Goal: Information Seeking & Learning: Learn about a topic

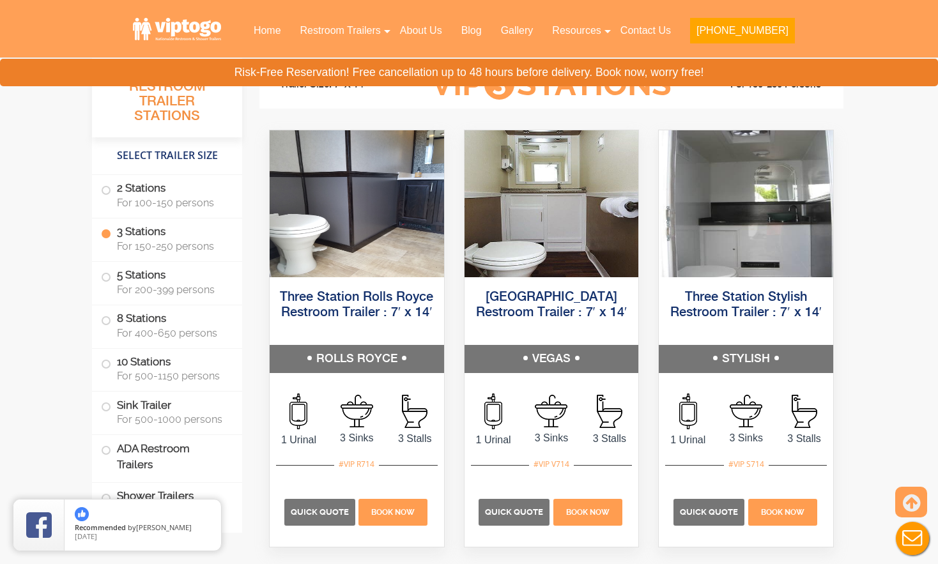
scroll to position [1422, 0]
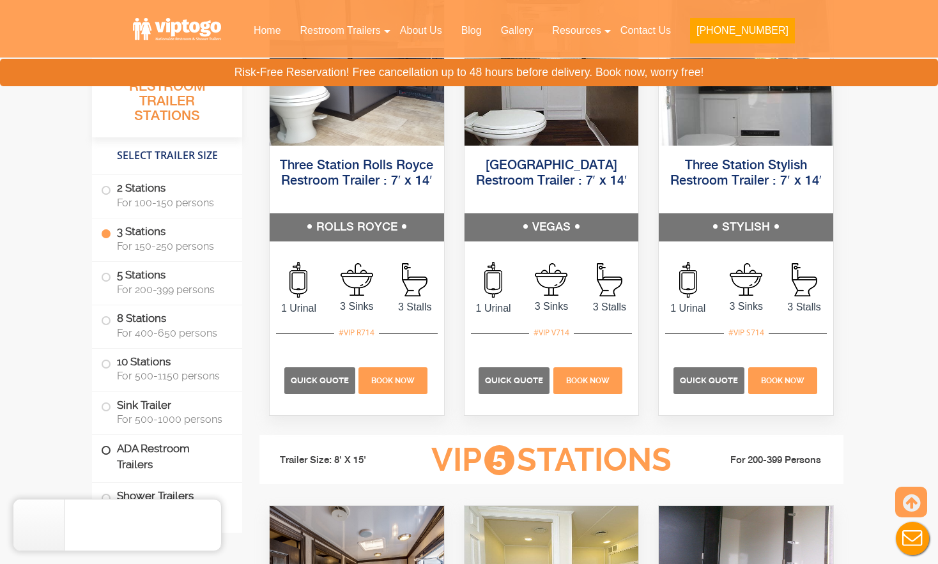
click at [104, 449] on span at bounding box center [106, 450] width 5 height 5
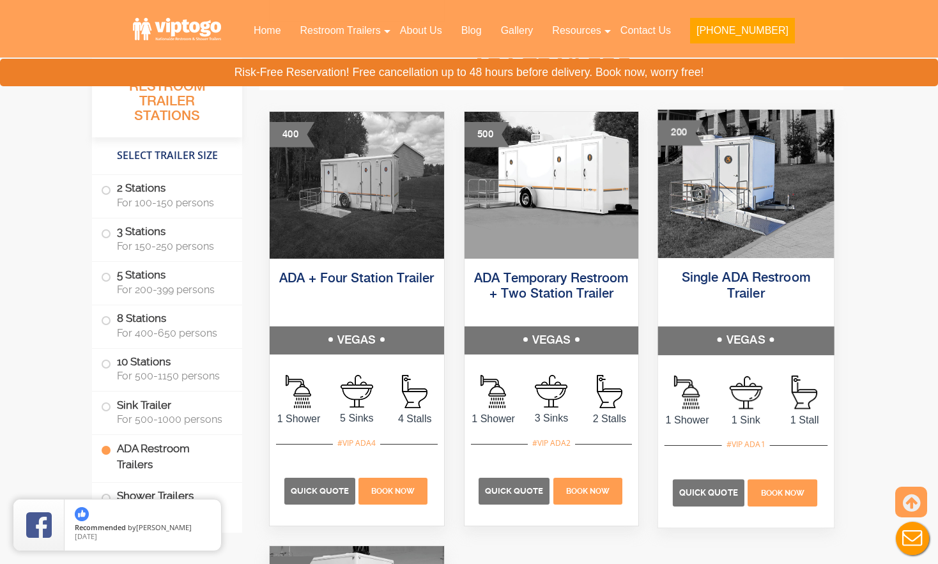
scroll to position [4485, 0]
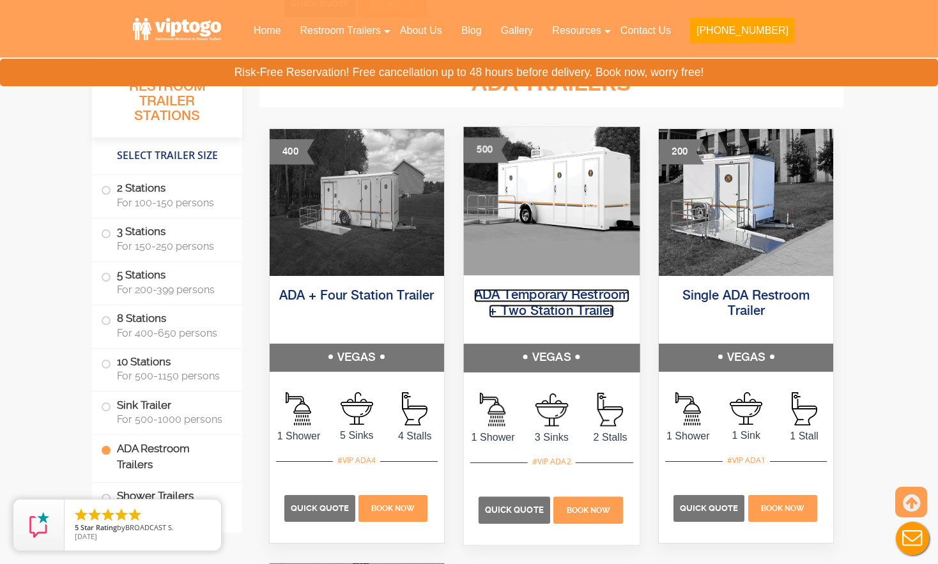
click at [570, 311] on link "ADA Temporary Restroom + Two Station Trailer" at bounding box center [551, 303] width 155 height 29
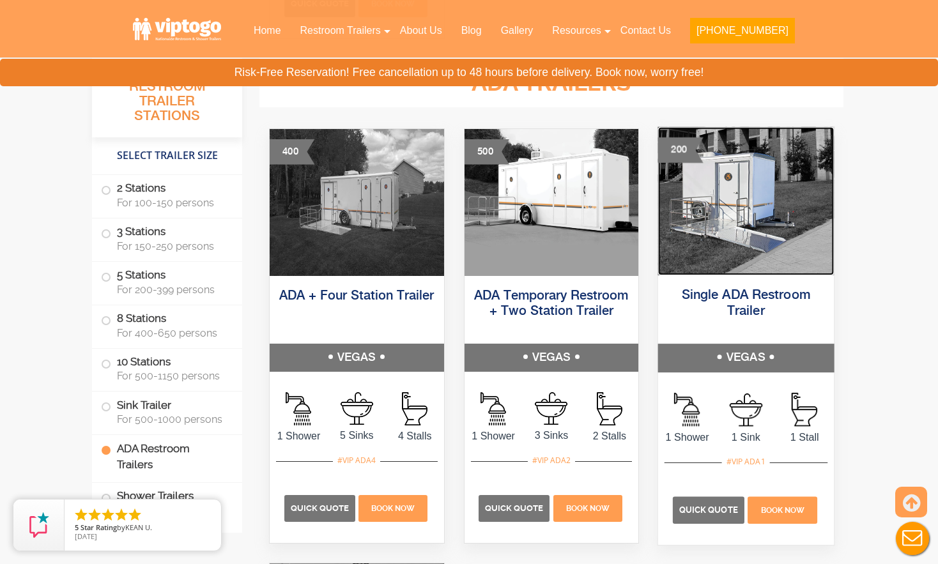
click at [769, 242] on img at bounding box center [746, 201] width 176 height 148
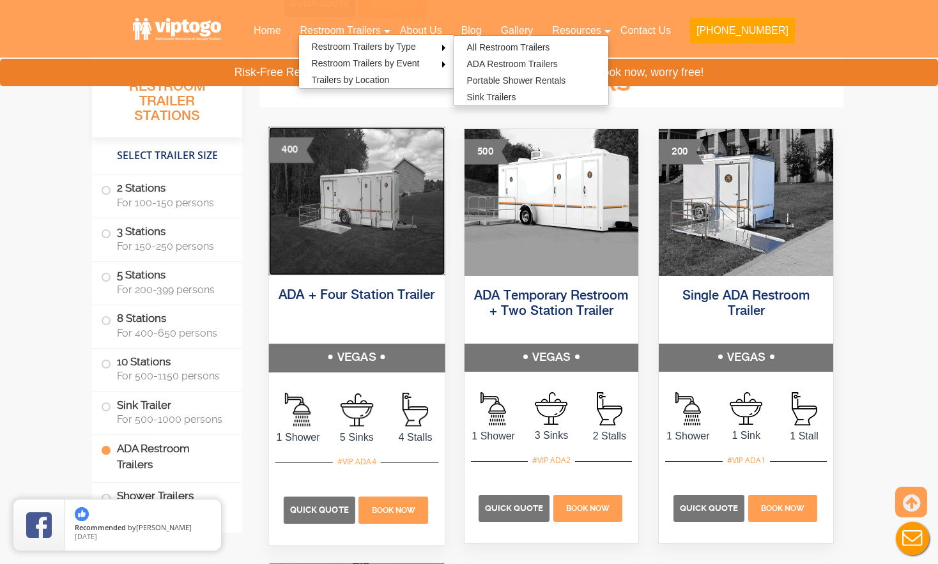
click at [389, 246] on img at bounding box center [357, 201] width 176 height 148
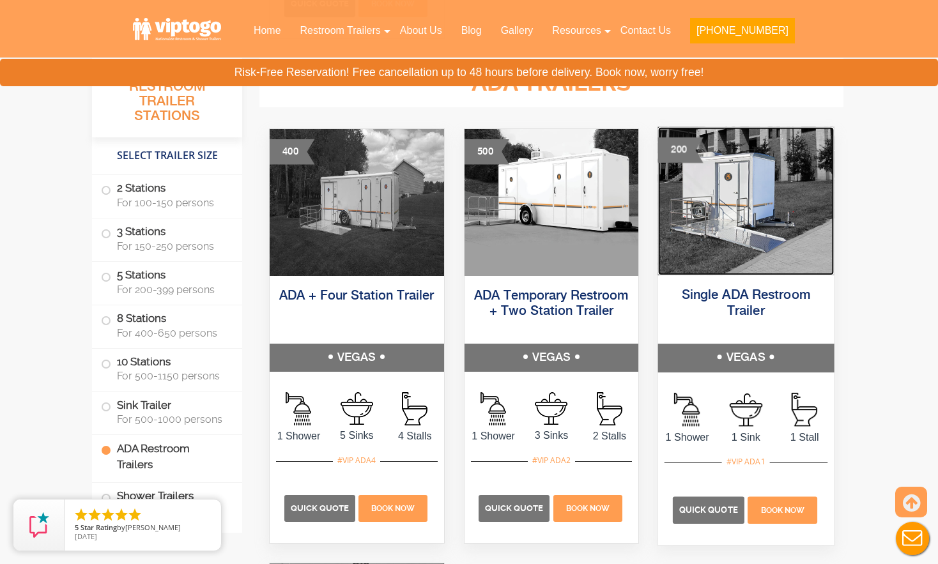
click at [759, 224] on img at bounding box center [746, 201] width 176 height 148
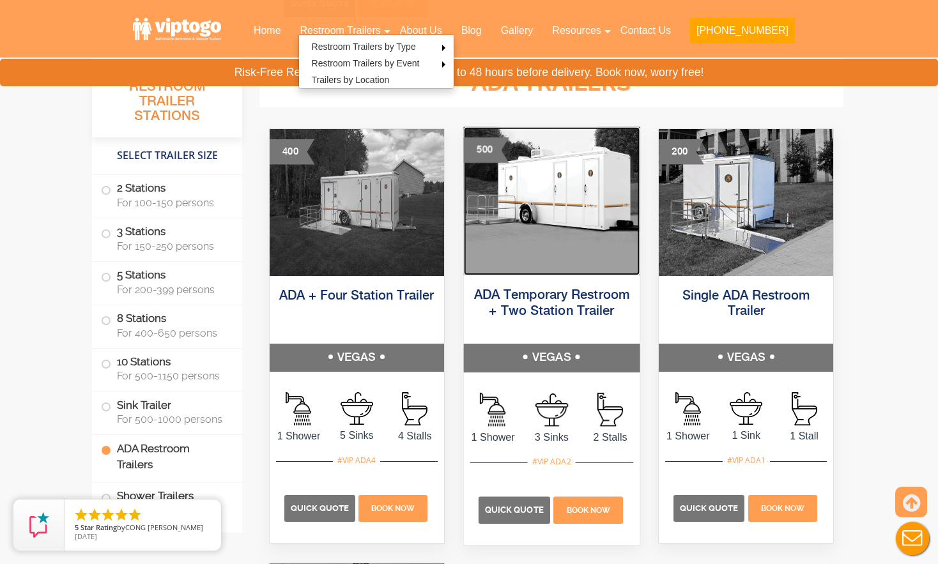
click at [587, 186] on img at bounding box center [551, 201] width 176 height 148
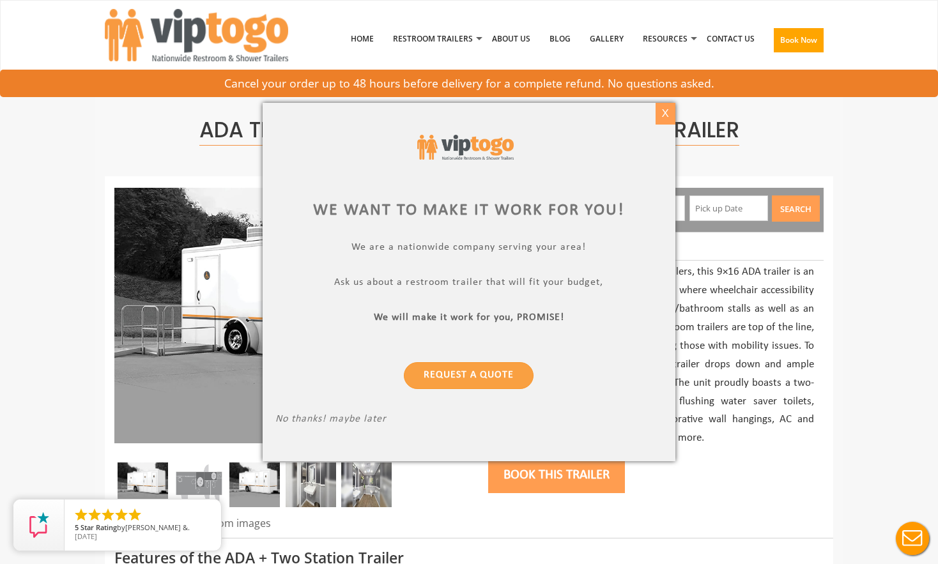
click at [668, 117] on div "X" at bounding box center [666, 114] width 20 height 22
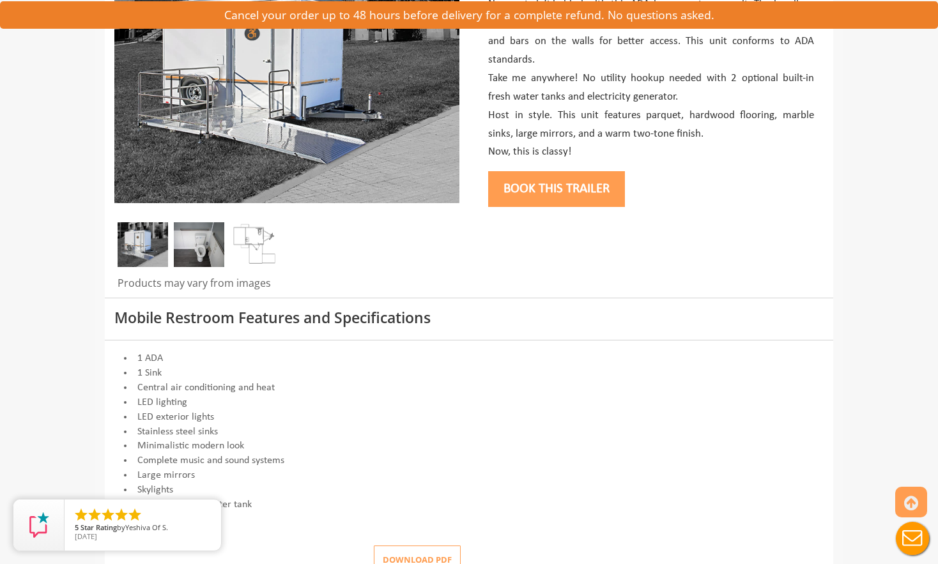
scroll to position [241, 0]
click at [254, 244] on img at bounding box center [254, 244] width 50 height 45
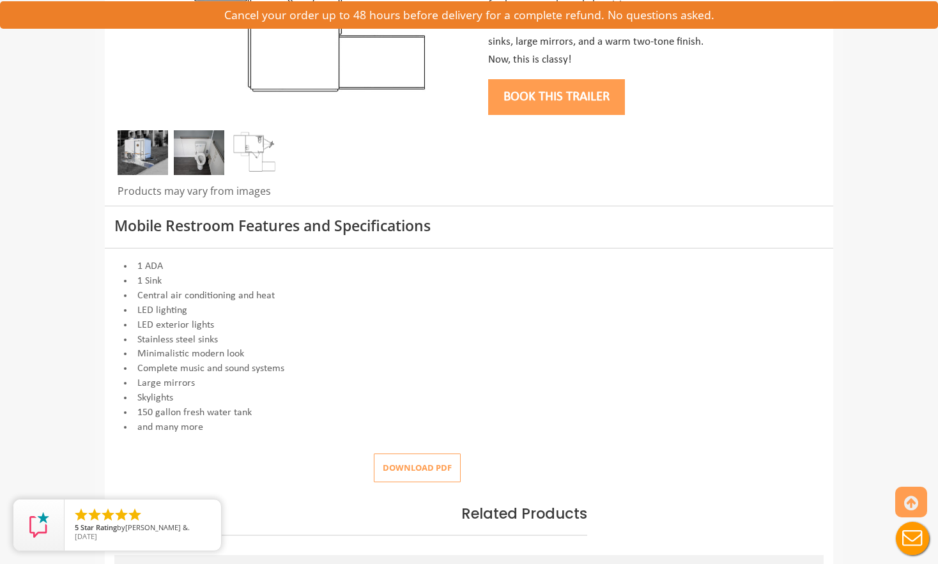
scroll to position [330, 0]
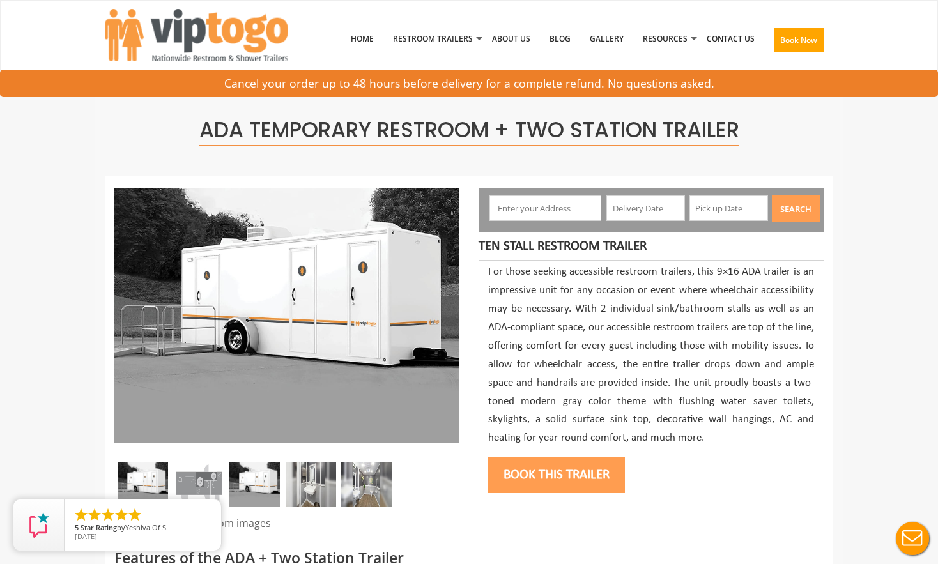
click at [373, 493] on img at bounding box center [366, 485] width 50 height 45
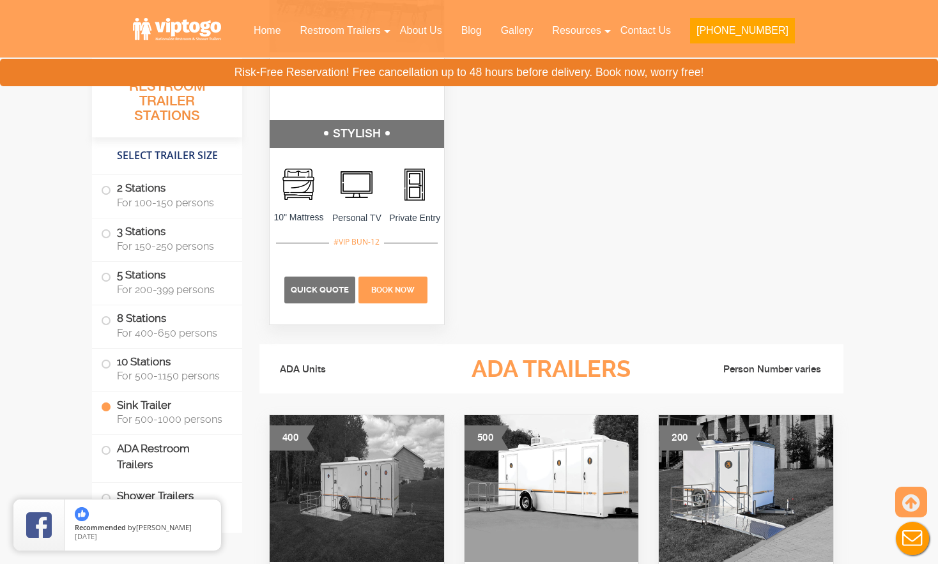
scroll to position [4200, 0]
